Goal: Ask a question

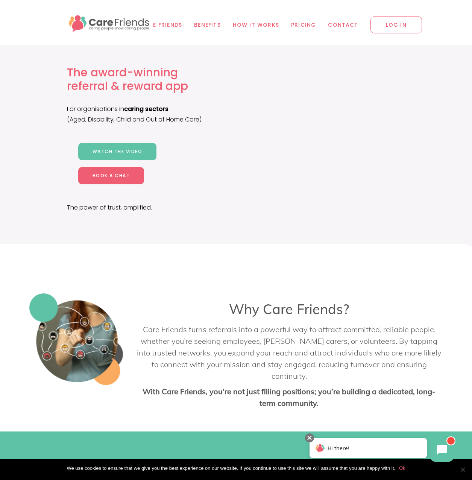
click at [393, 27] on span "LOG IN" at bounding box center [397, 25] width 52 height 17
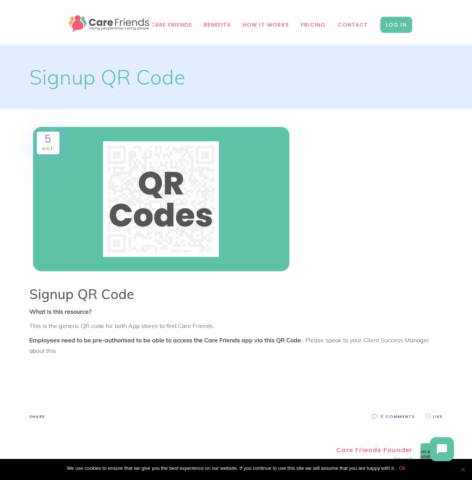
click at [438, 447] on icon at bounding box center [442, 449] width 10 height 10
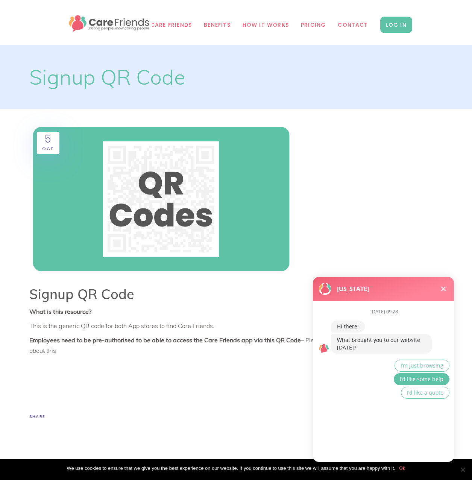
click at [418, 381] on span "I’d like some help" at bounding box center [422, 379] width 44 height 7
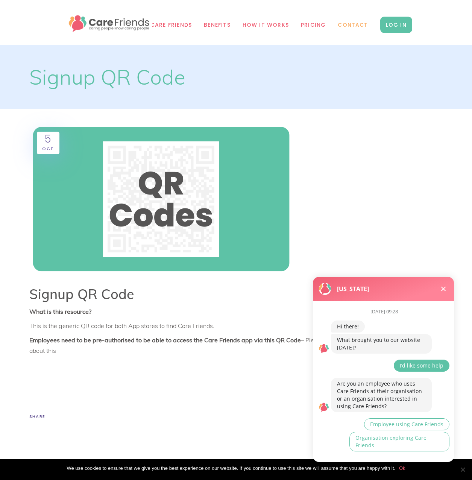
scroll to position [9, 0]
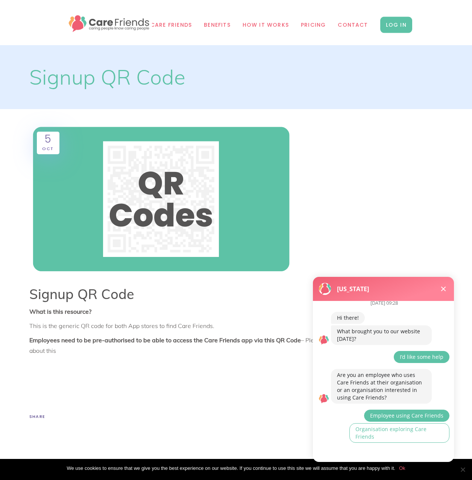
click at [412, 417] on span "Employee using Care Friends" at bounding box center [406, 415] width 73 height 7
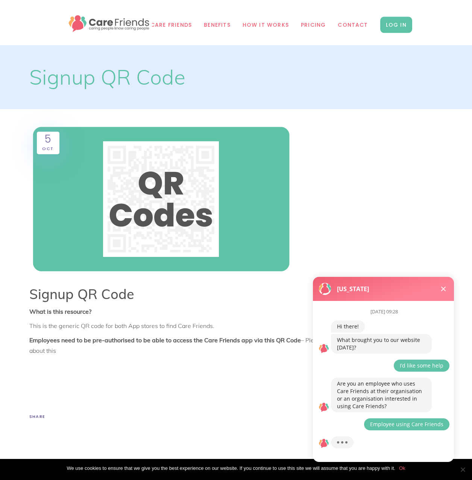
scroll to position [24, 0]
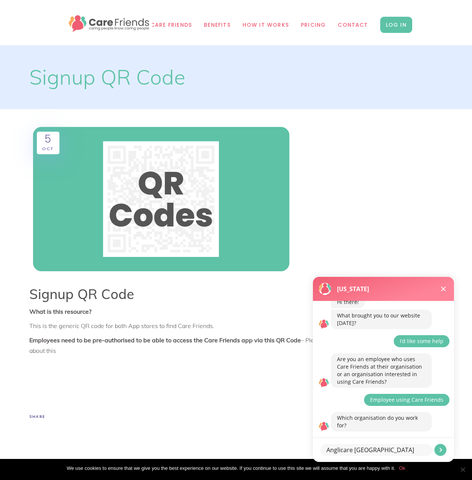
type textarea "Anglicare Southern Queensland"
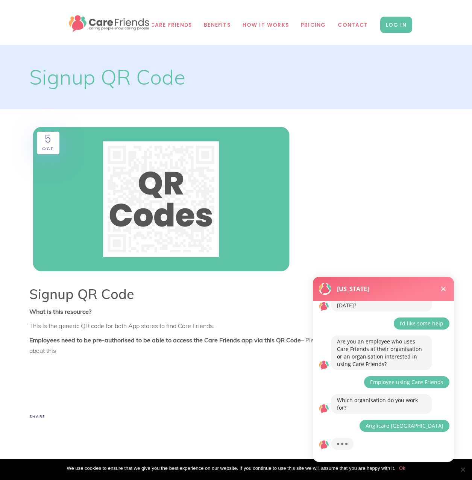
scroll to position [61, 0]
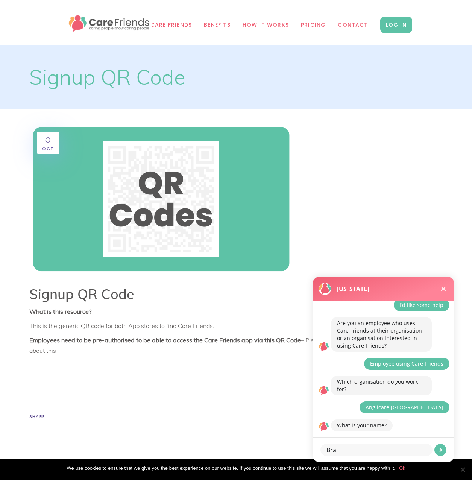
type textarea "Brad"
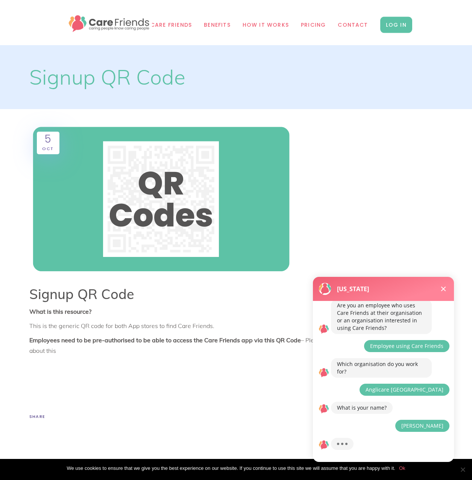
scroll to position [97, 0]
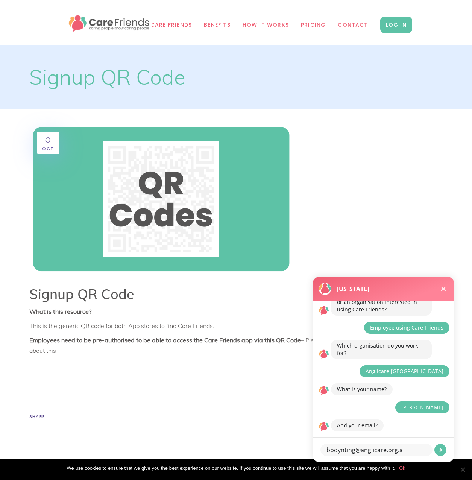
type textarea "bpoynting@anglicare.org.au"
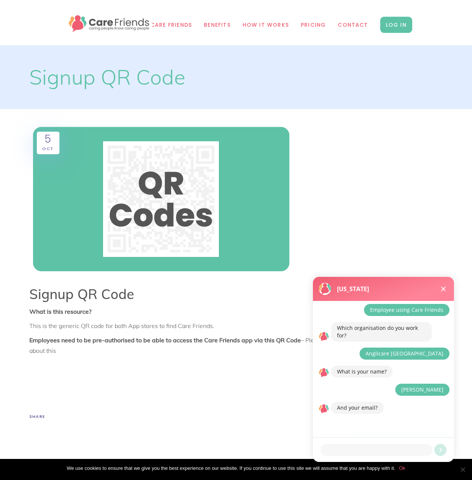
scroll to position [140, 0]
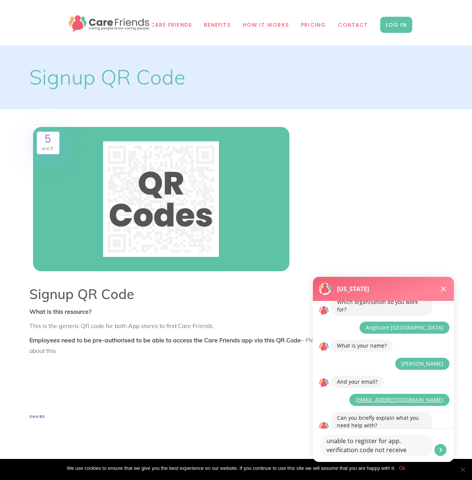
type textarea "unable to register for app. verification code not received"
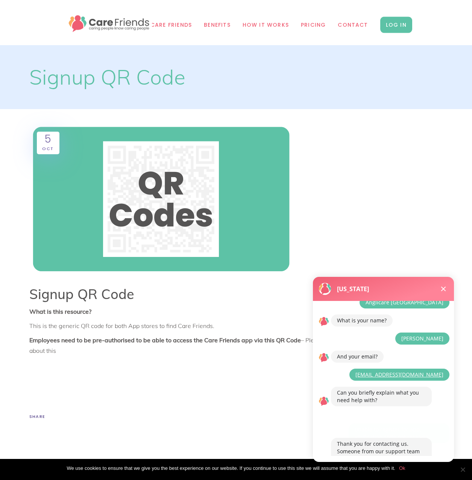
scroll to position [208, 0]
